Goal: Check status: Check status

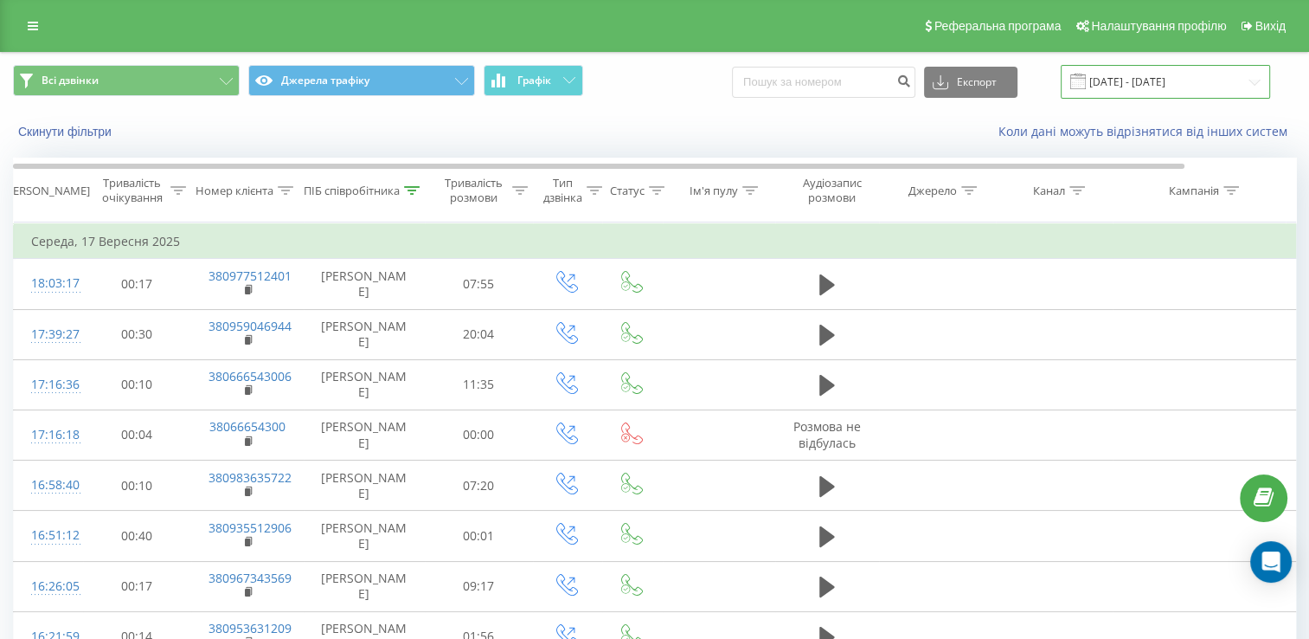
click at [1246, 87] on input "[DATE] - [DATE]" at bounding box center [1165, 82] width 209 height 34
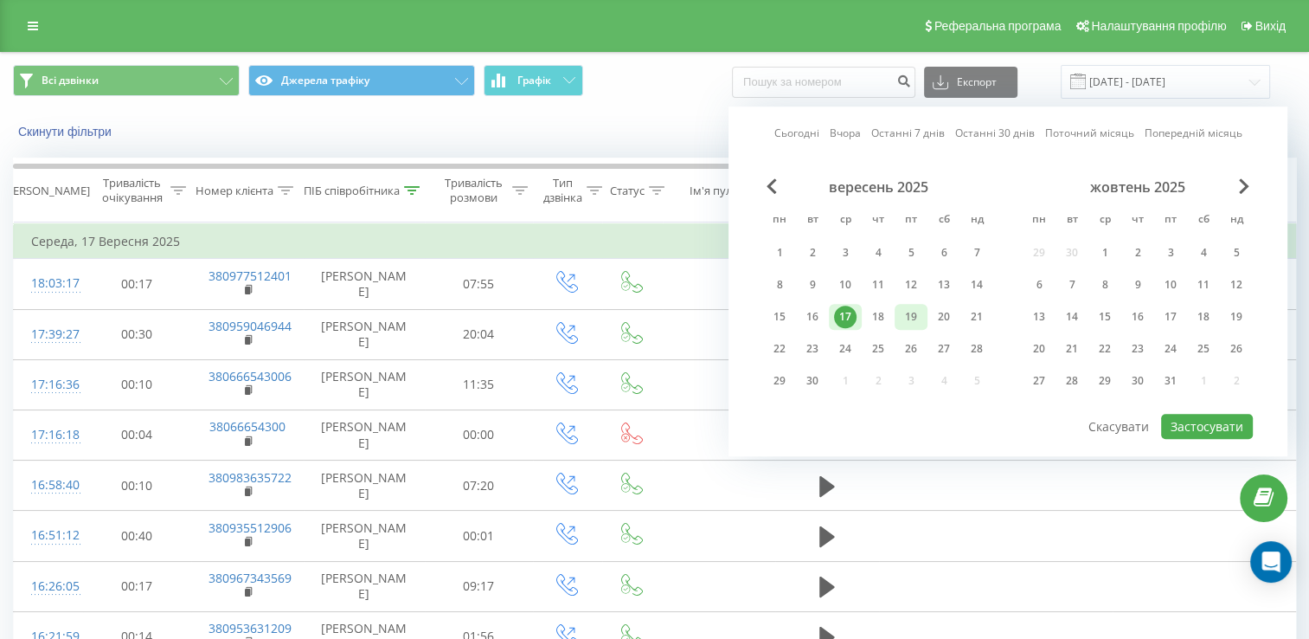
click at [910, 306] on div "19" at bounding box center [911, 316] width 22 height 22
click at [1204, 415] on button "Застосувати" at bounding box center [1207, 426] width 92 height 25
type input "[DATE] - [DATE]"
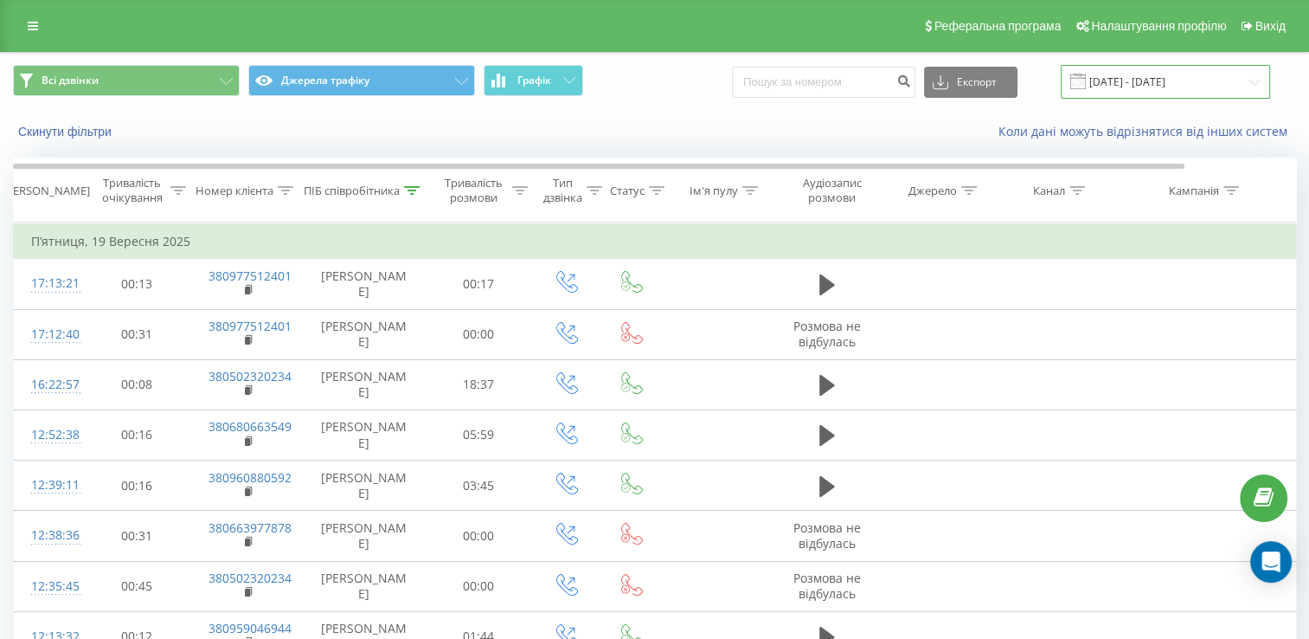
click at [1152, 81] on input "[DATE] - [DATE]" at bounding box center [1165, 82] width 209 height 34
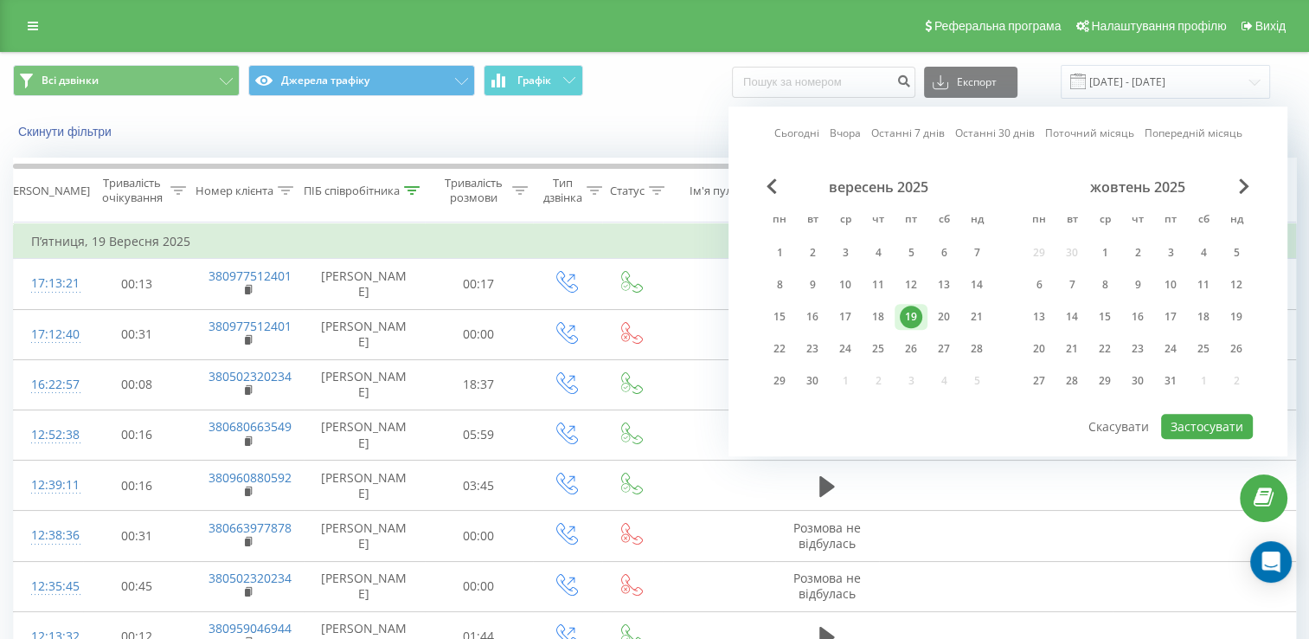
click at [910, 318] on div "19" at bounding box center [911, 316] width 22 height 22
click at [638, 150] on div "Скинути фільтри Коли дані можуть відрізнятися вiд інших систем" at bounding box center [654, 132] width 1307 height 42
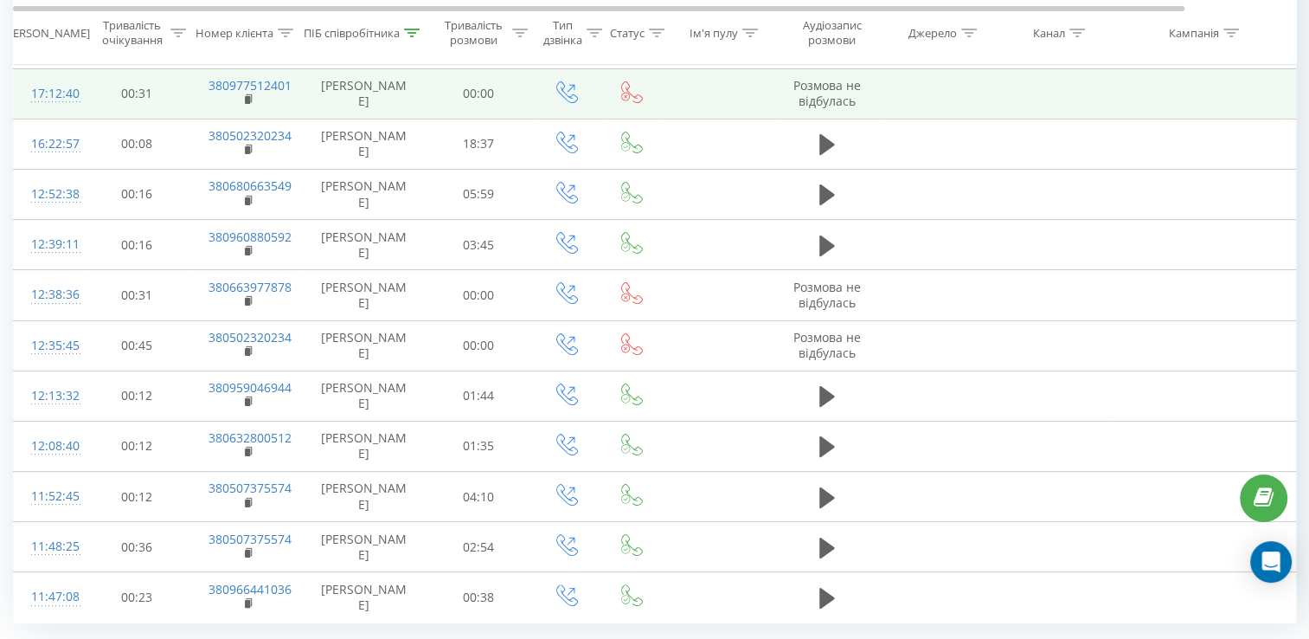
scroll to position [286, 0]
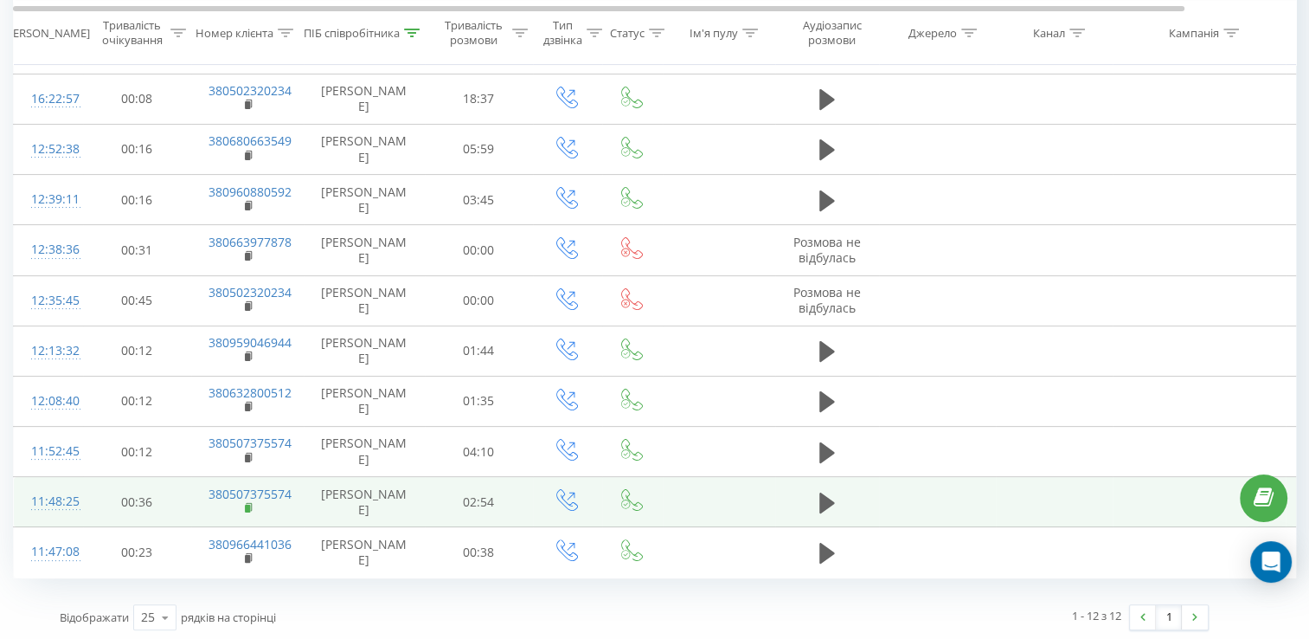
click at [246, 503] on icon at bounding box center [249, 507] width 6 height 8
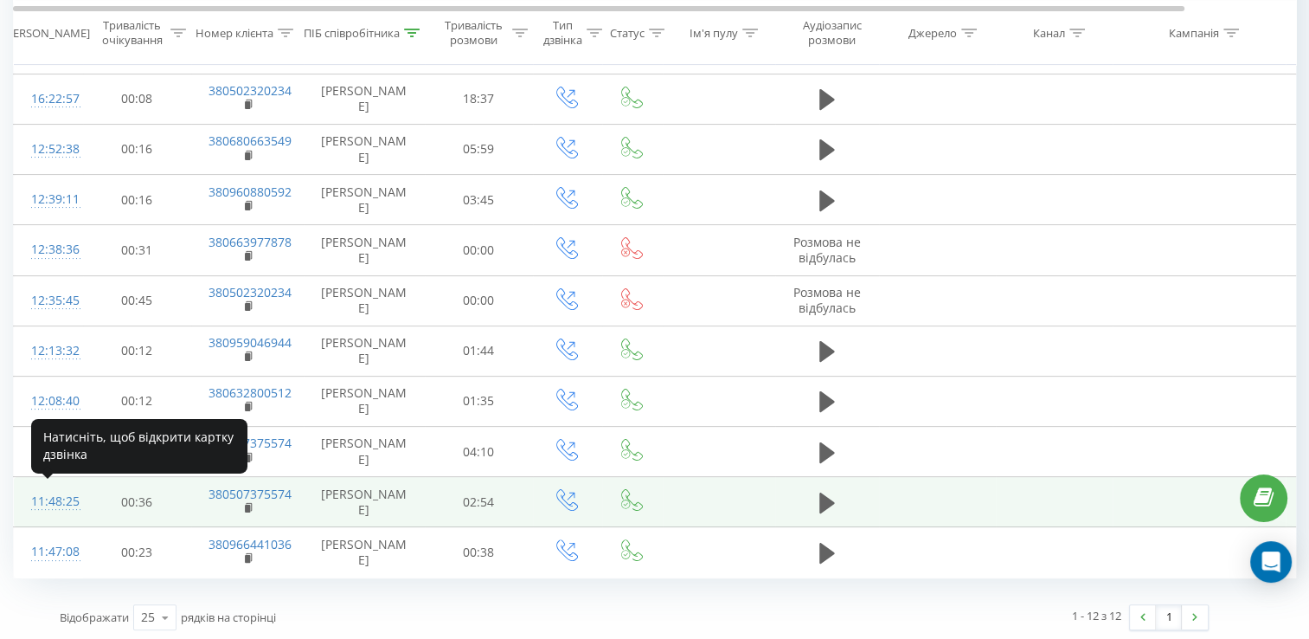
click at [60, 498] on div "11:48:25" at bounding box center [48, 502] width 35 height 34
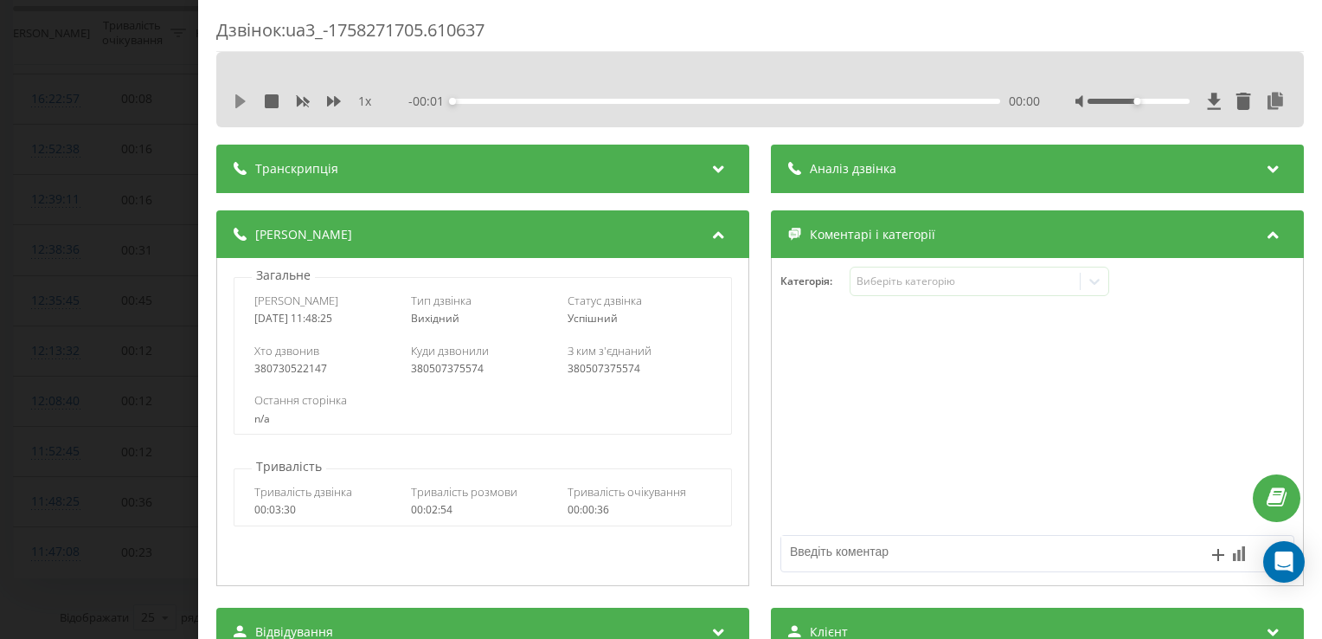
click at [236, 97] on icon at bounding box center [240, 101] width 10 height 14
click at [31, 85] on div "Дзвінок : ua3_-1758271705.610637 1 x - 02:49 00:03 00:03 Транскрипція Для AI-ан…" at bounding box center [661, 319] width 1322 height 639
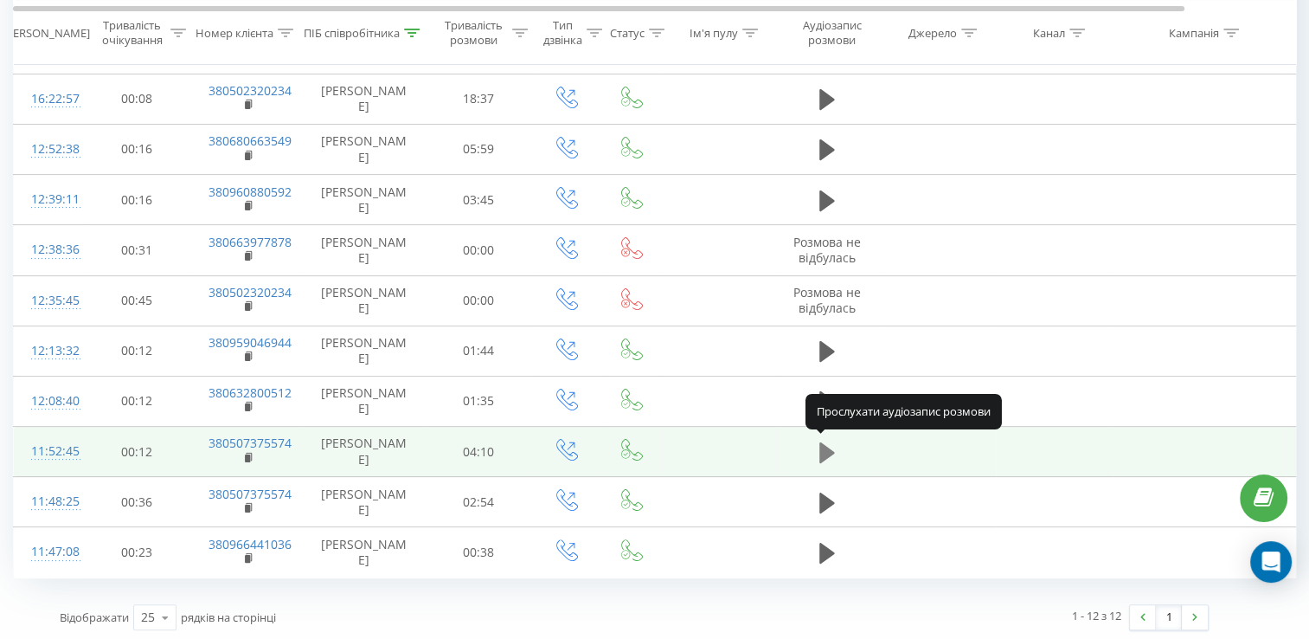
click at [822, 447] on icon at bounding box center [827, 451] width 16 height 21
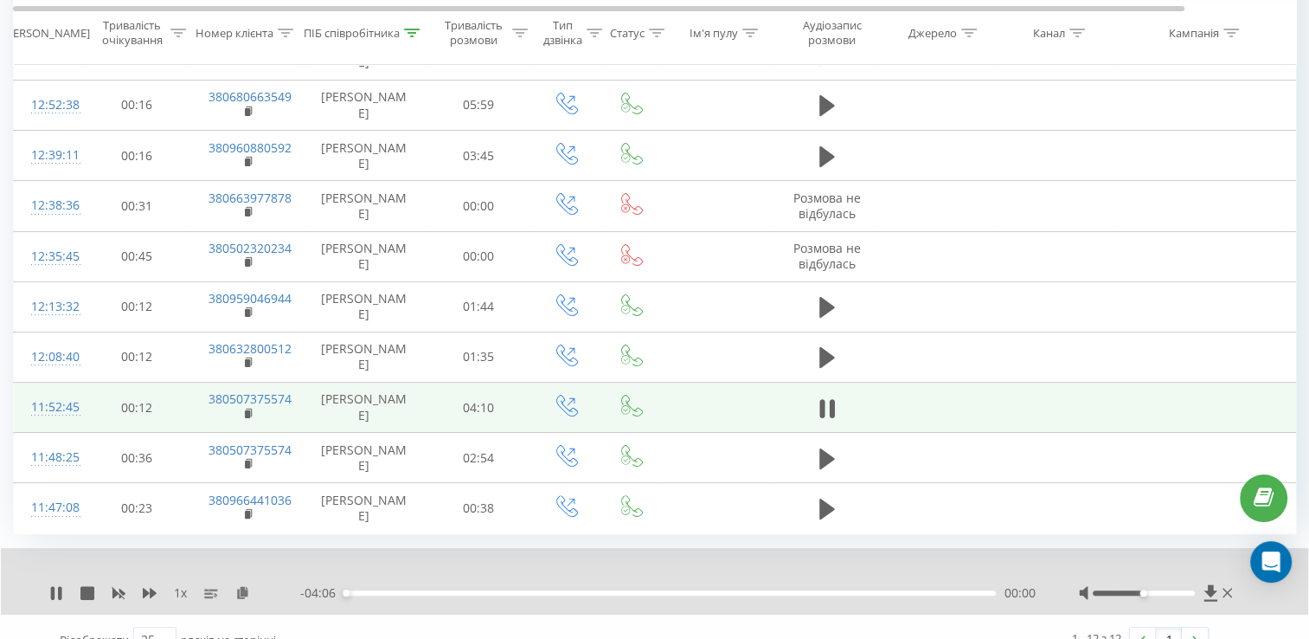
scroll to position [353, 0]
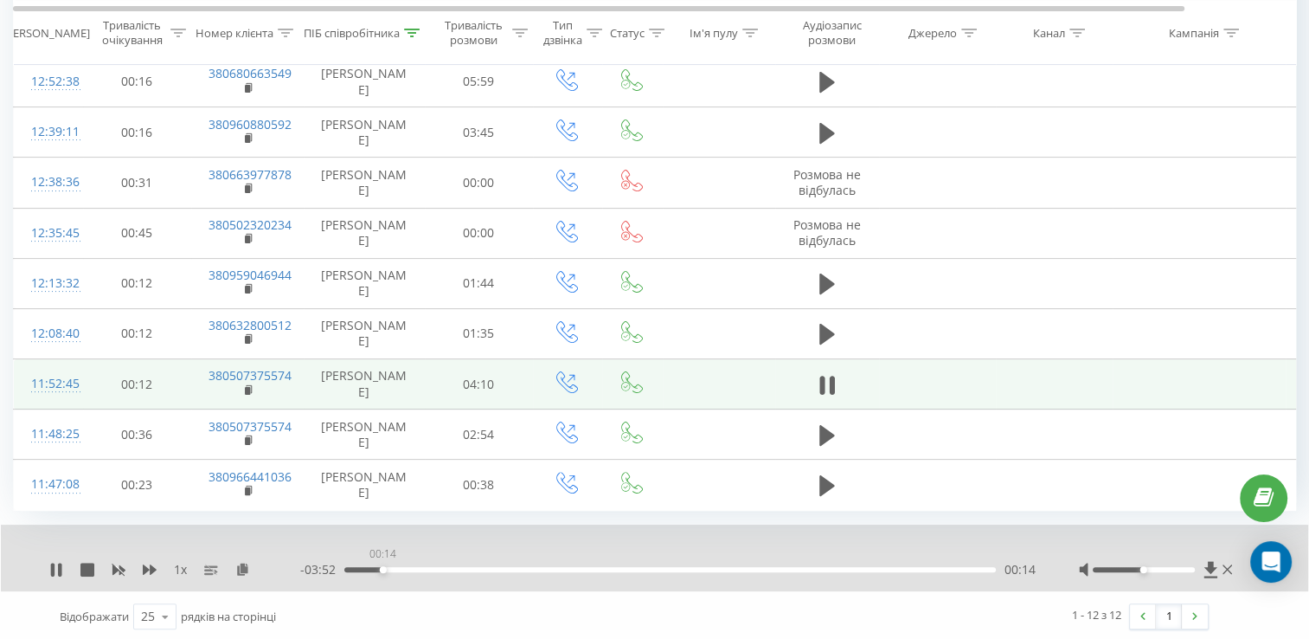
drag, startPoint x: 363, startPoint y: 566, endPoint x: 378, endPoint y: 589, distance: 27.6
click at [378, 589] on div "1 x - 03:52 00:14 00:14 Відображати 25 10 25 50 100 рядків на сторінці 1 - 12 з…" at bounding box center [654, 582] width 1283 height 117
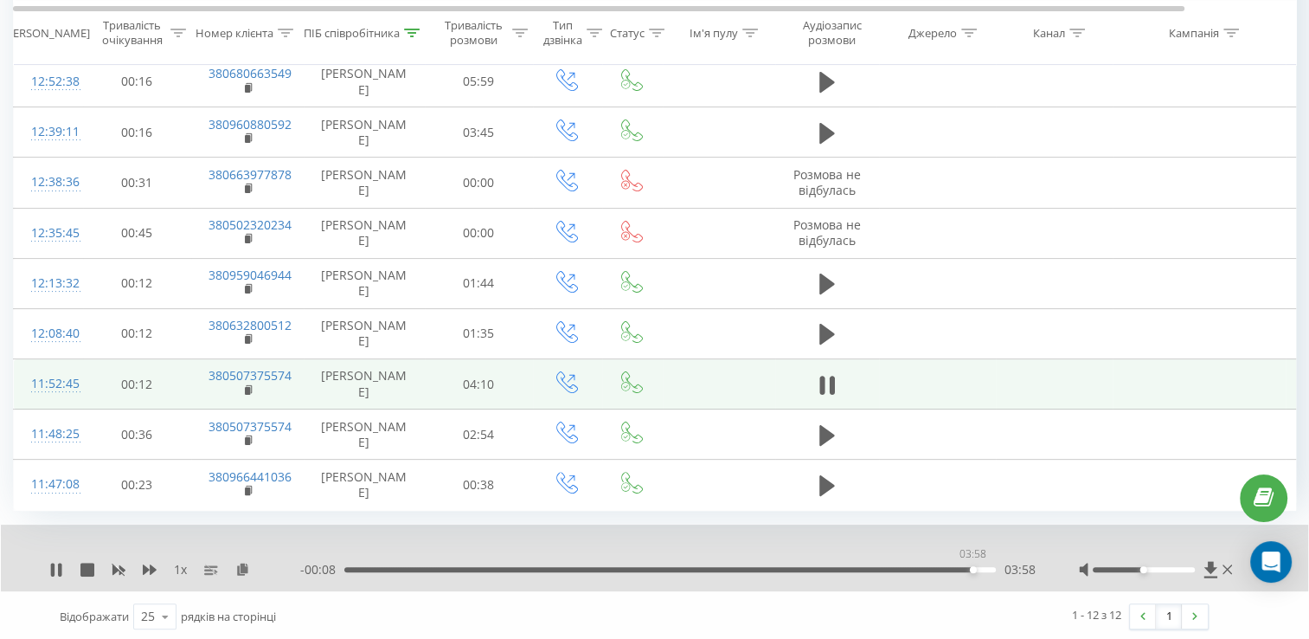
drag, startPoint x: 381, startPoint y: 566, endPoint x: 974, endPoint y: 590, distance: 594.0
click at [974, 590] on div "1 x - 00:08 03:58 03:58 Відображати 25 10 25 50 100 рядків на сторінці 1 - 12 з…" at bounding box center [654, 582] width 1283 height 117
